Goal: Task Accomplishment & Management: Use online tool/utility

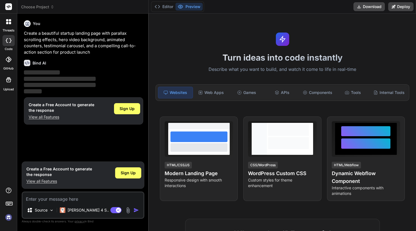
type textarea "x"
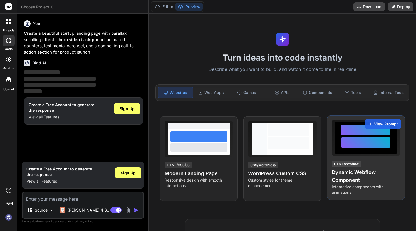
click at [363, 163] on div "HTML/Webflow Dynamic Webflow Component Interactive components with animations" at bounding box center [366, 177] width 68 height 35
click at [384, 126] on span "View Prompt" at bounding box center [386, 124] width 24 height 6
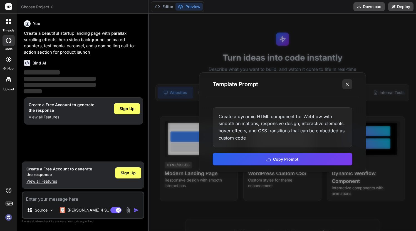
click at [349, 86] on line at bounding box center [347, 84] width 3 height 3
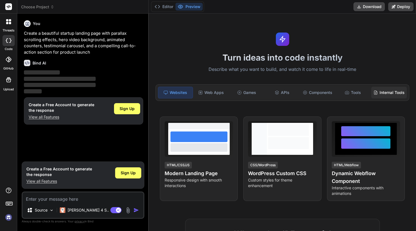
click at [386, 95] on div "Internal Tools" at bounding box center [390, 93] width 36 height 12
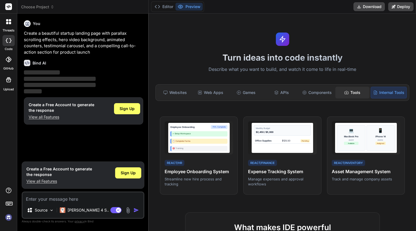
click at [355, 92] on div "Tools" at bounding box center [353, 93] width 34 height 12
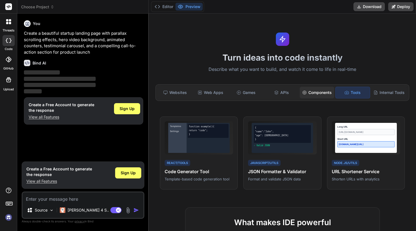
click at [321, 93] on div "Components" at bounding box center [317, 93] width 34 height 12
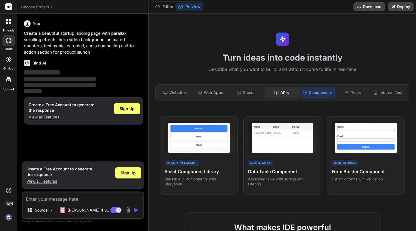
click at [282, 93] on div "APIs" at bounding box center [282, 93] width 34 height 12
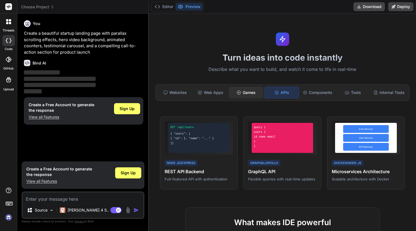
click at [252, 92] on div "Games" at bounding box center [246, 93] width 34 height 12
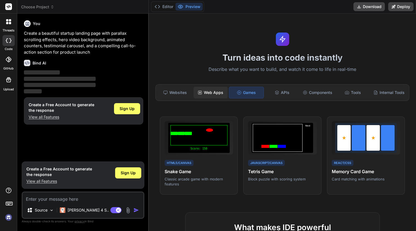
click at [218, 91] on div "Web Apps" at bounding box center [211, 93] width 34 height 12
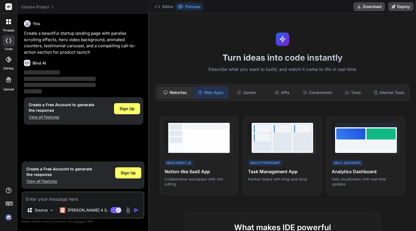
click at [176, 96] on div "Websites" at bounding box center [175, 93] width 34 height 12
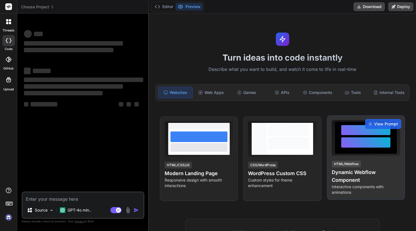
click at [365, 152] on div at bounding box center [366, 138] width 62 height 32
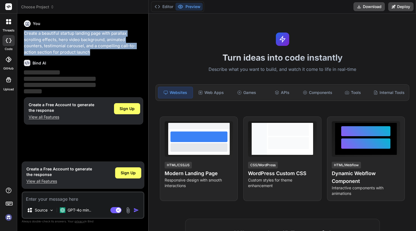
drag, startPoint x: 96, startPoint y: 53, endPoint x: 24, endPoint y: 32, distance: 75.1
click at [24, 32] on p "Create a beautiful startup landing page with parallax scrolling effects, hero v…" at bounding box center [83, 42] width 119 height 25
copy p "Create a beautiful startup landing page with parallax scrolling effects, hero v…"
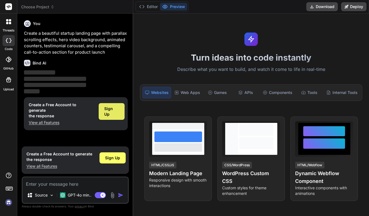
click at [111, 107] on span "Sign Up" at bounding box center [111, 111] width 15 height 11
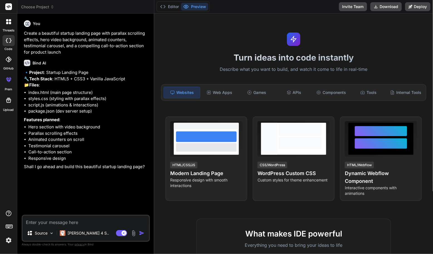
type textarea "x"
click at [120, 198] on div "You Create a beautiful startup landing page with parallax scrolling effects, he…" at bounding box center [86, 116] width 127 height 197
click at [49, 224] on textarea at bounding box center [86, 221] width 127 height 10
type textarea "y"
type textarea "x"
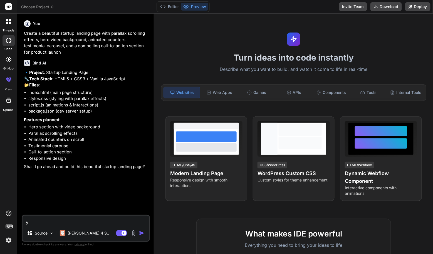
type textarea "ye"
type textarea "x"
type textarea "yes"
type textarea "x"
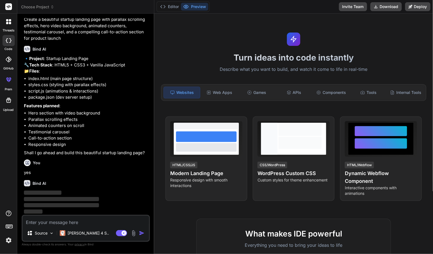
scroll to position [20, 0]
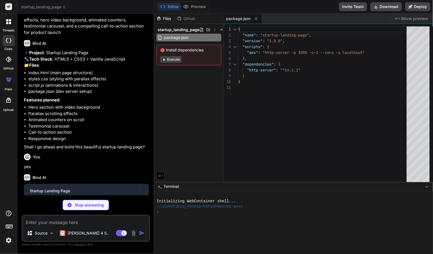
click at [167, 60] on button "Execute" at bounding box center [170, 59] width 21 height 7
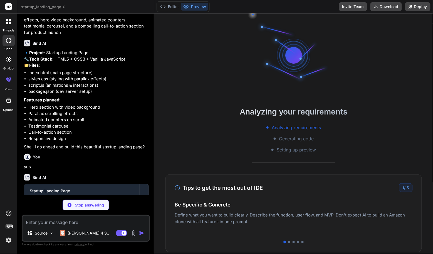
type textarea "x"
type textarea "<p>&copy; 2024 InnovateLab. All rights reserved.</p> </div> </div> </footer> <s…"
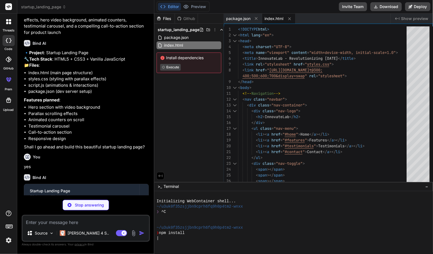
type textarea "x"
type textarea "}"
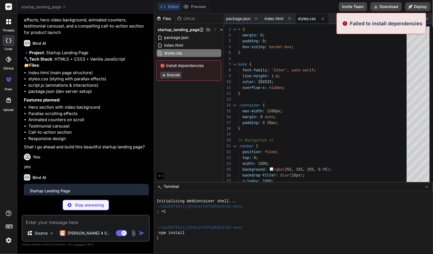
scroll to position [16, 0]
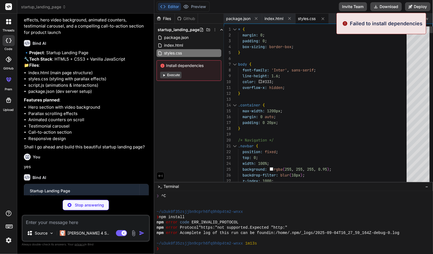
type textarea "x"
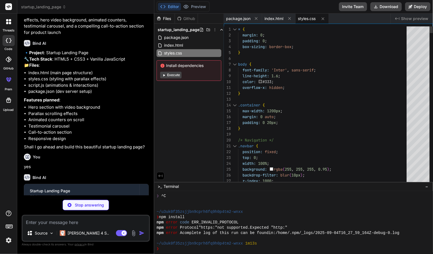
type textarea "overflow-x: hidden; } .container { max-width: 1200px; margin: 0 auto; padding: …"
click at [338, 112] on div "max-width: 1200px ;" at bounding box center [324, 111] width 172 height 6
type textarea "x"
type textarea "});"
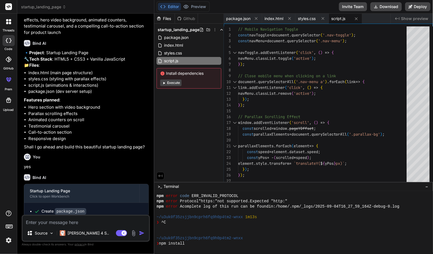
scroll to position [137, 0]
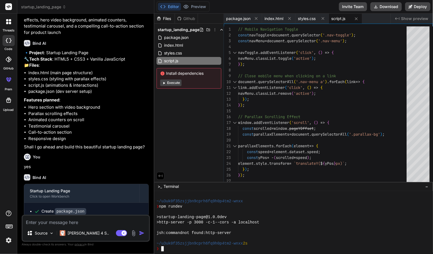
click at [262, 227] on div at bounding box center [292, 227] width 270 height 5
click at [172, 85] on button "Execute" at bounding box center [170, 83] width 21 height 7
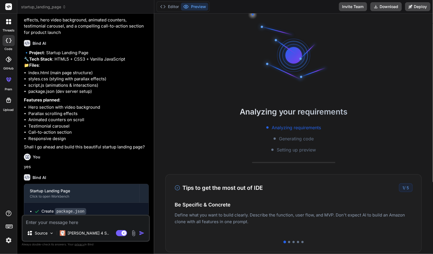
scroll to position [190, 0]
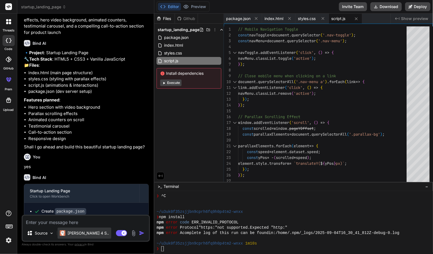
click at [73, 231] on p "[PERSON_NAME] 4 S.." at bounding box center [88, 234] width 41 height 6
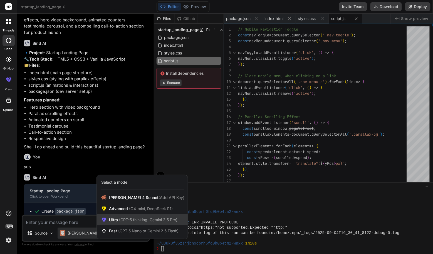
click at [125, 218] on span "(GPT-5 thinking, Gemini 2.5 Pro)" at bounding box center [148, 220] width 60 height 5
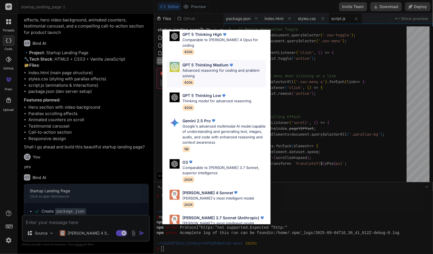
scroll to position [51, 0]
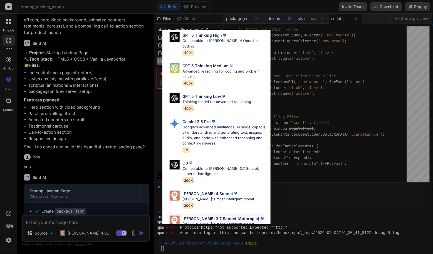
click at [210, 222] on p "Claude's most intelligent model" at bounding box center [224, 225] width 83 height 6
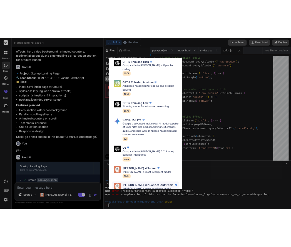
scroll to position [0, 0]
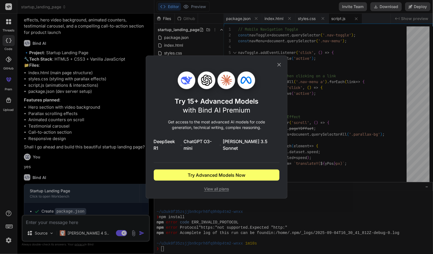
click at [277, 67] on icon at bounding box center [279, 65] width 6 height 6
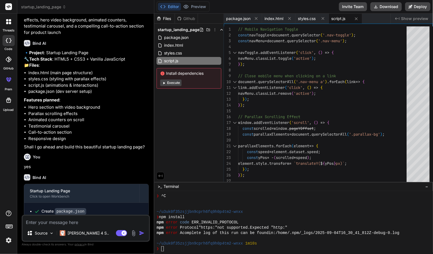
type textarea "x"
type textarea "'translateY(0)'; }, 500); });"
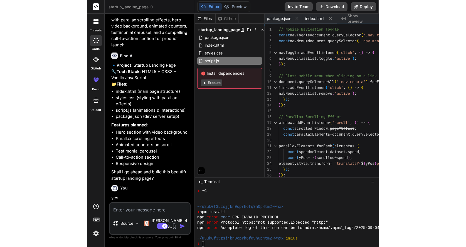
scroll to position [212, 0]
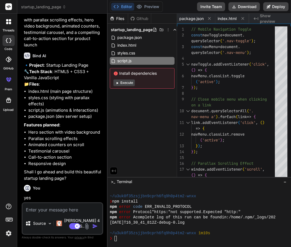
type textarea "x"
type textarea "setTimeout(() => { heroContent.style.transition = 'all 1s ease'; heroContent.st…"
type textarea "x"
type textarea "});"
type textarea "x"
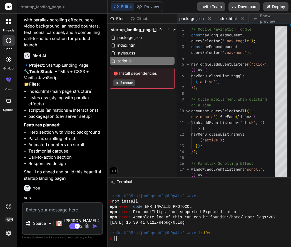
type textarea "heroContent.style.opacity = '1'; heroContent.style.transform = 'translateY(0)';…"
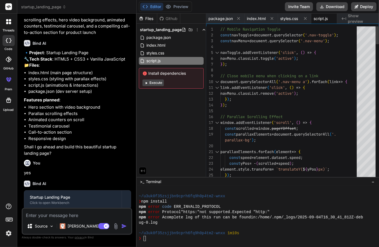
type textarea "x"
type textarea "}, 500); });"
type textarea "x"
type textarea "});"
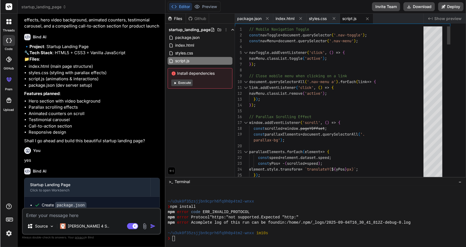
scroll to position [196, 0]
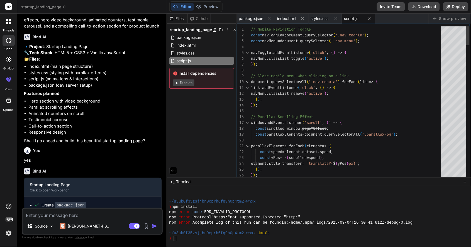
type textarea "x"
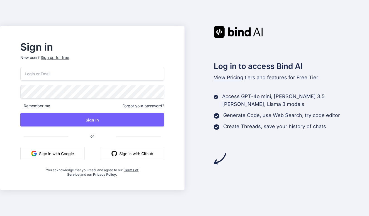
click at [74, 152] on button "Sign in with Google" at bounding box center [52, 153] width 64 height 13
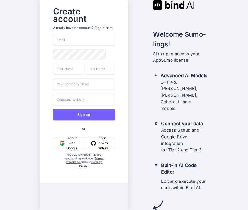
click at [68, 149] on button "Sign in with Google" at bounding box center [68, 143] width 31 height 11
click at [66, 147] on button "Sign in with Google" at bounding box center [68, 143] width 31 height 11
click at [63, 146] on img "button" at bounding box center [62, 143] width 5 height 5
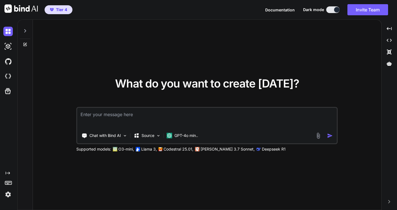
click at [26, 31] on icon at bounding box center [25, 30] width 2 height 3
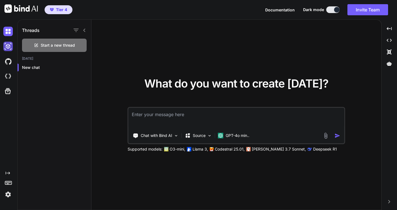
click at [8, 47] on img at bounding box center [7, 46] width 9 height 9
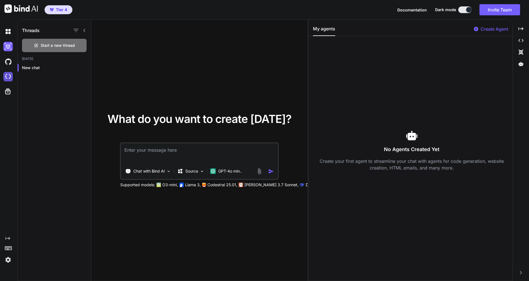
click at [6, 76] on img at bounding box center [7, 76] width 9 height 9
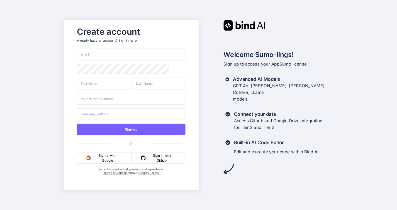
click at [89, 160] on img "button" at bounding box center [88, 158] width 5 height 5
click at [95, 158] on button "Sign in with Google" at bounding box center [104, 157] width 55 height 11
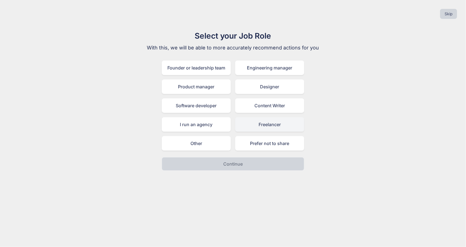
click at [275, 124] on div "Freelancer" at bounding box center [269, 124] width 69 height 14
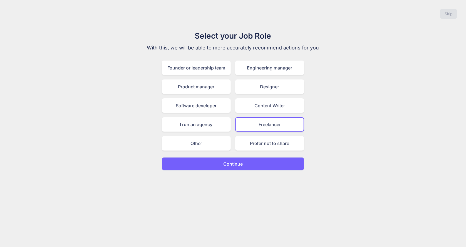
click at [237, 165] on p "Continue" at bounding box center [232, 164] width 19 height 7
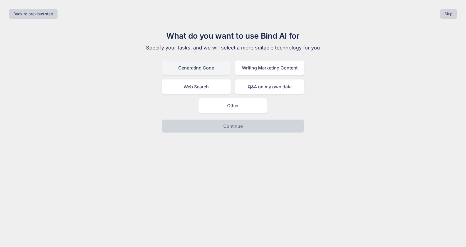
click at [205, 68] on div "Generating Code" at bounding box center [196, 68] width 69 height 14
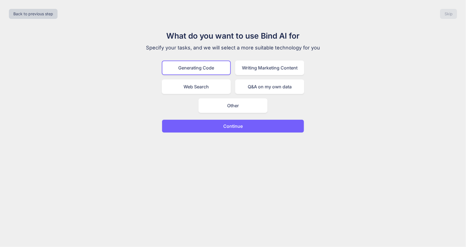
click at [237, 126] on p "Continue" at bounding box center [232, 126] width 19 height 7
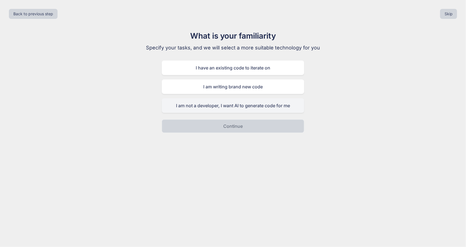
click at [259, 105] on div "I am not a developer, I want AI to generate code for me" at bounding box center [233, 106] width 143 height 14
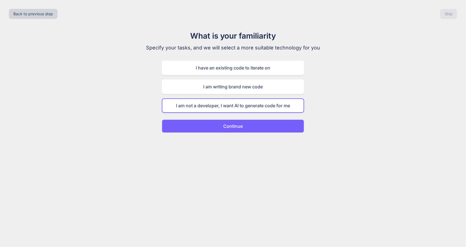
click at [239, 127] on p "Continue" at bounding box center [232, 126] width 19 height 7
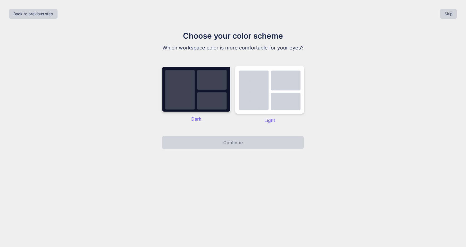
click at [210, 92] on img at bounding box center [196, 89] width 69 height 46
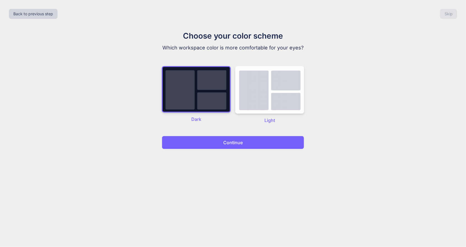
click at [242, 142] on p "Continue" at bounding box center [232, 142] width 19 height 7
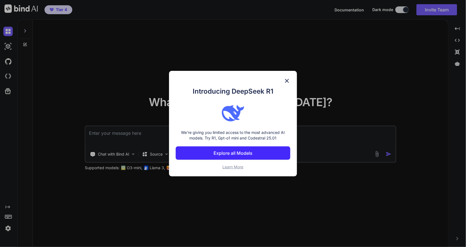
click at [236, 151] on p "Explore all Models" at bounding box center [233, 153] width 39 height 7
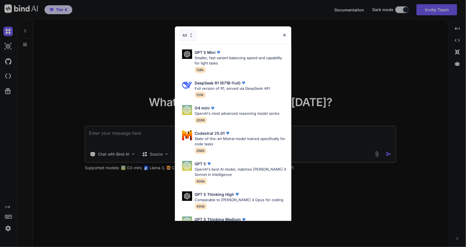
click at [281, 35] on div "All" at bounding box center [233, 35] width 117 height 18
click at [284, 34] on img at bounding box center [284, 35] width 5 height 5
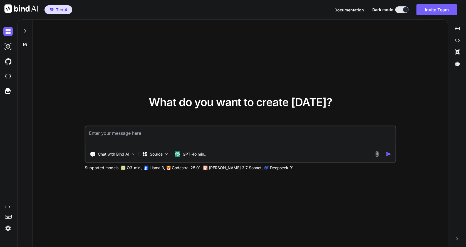
click at [24, 31] on icon at bounding box center [25, 31] width 4 height 4
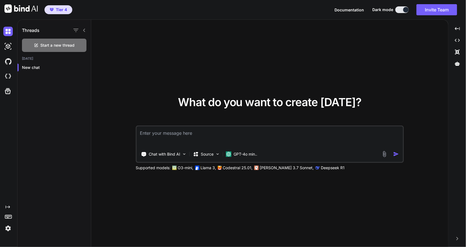
click at [173, 50] on div "What do you want to create today? Chat with Bind AI Source GPT-4o min.. Support…" at bounding box center [269, 134] width 357 height 228
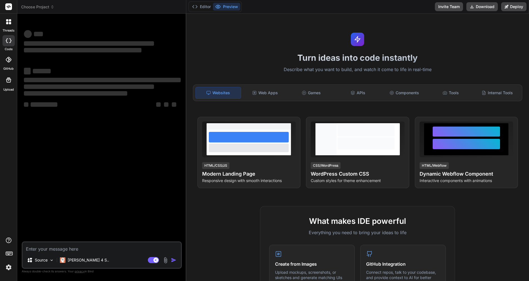
click at [9, 84] on div at bounding box center [8, 79] width 13 height 13
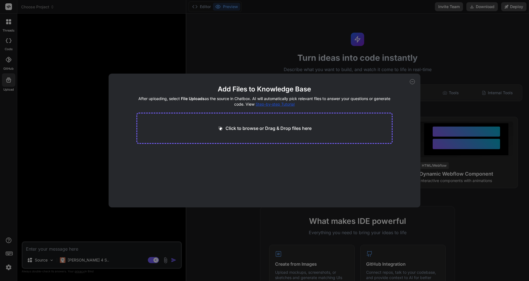
click at [111, 53] on div "Add Files to Knowledge Base After uploading, select File Uploads as the source …" at bounding box center [264, 140] width 529 height 281
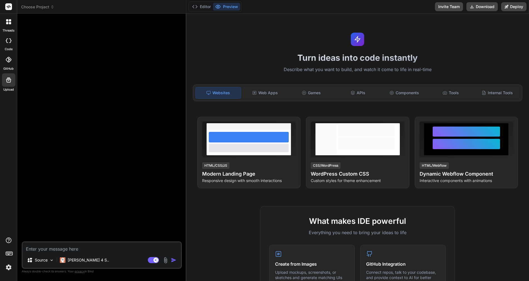
click at [11, 63] on div at bounding box center [9, 59] width 12 height 12
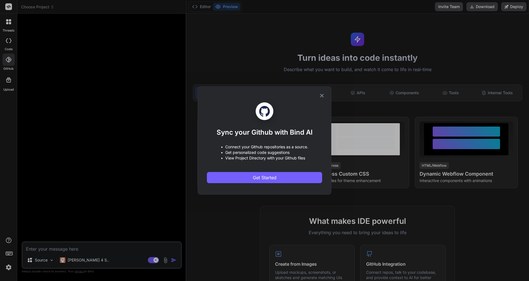
click at [111, 72] on div "Sync your Github with Bind AI • Connect your Github repositories as a source. •…" at bounding box center [264, 140] width 529 height 281
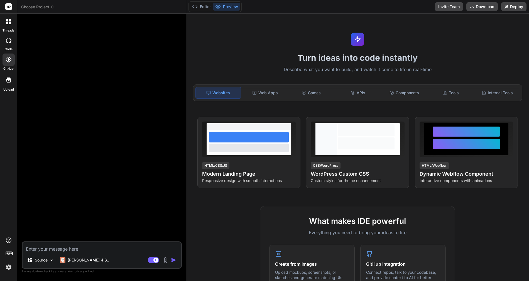
click at [10, 42] on icon at bounding box center [9, 40] width 6 height 4
type textarea "x"
click at [9, 25] on div at bounding box center [9, 22] width 12 height 12
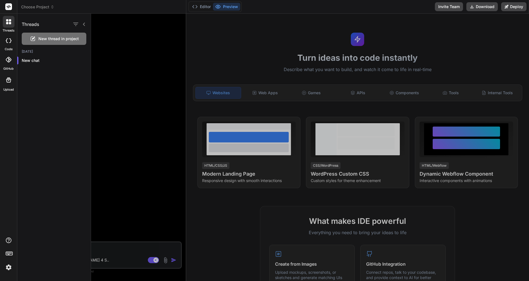
click at [12, 5] on div at bounding box center [8, 7] width 17 height 14
click at [7, 25] on div at bounding box center [9, 22] width 12 height 12
click at [290, 114] on div at bounding box center [310, 147] width 438 height 267
